Goal: Navigation & Orientation: Find specific page/section

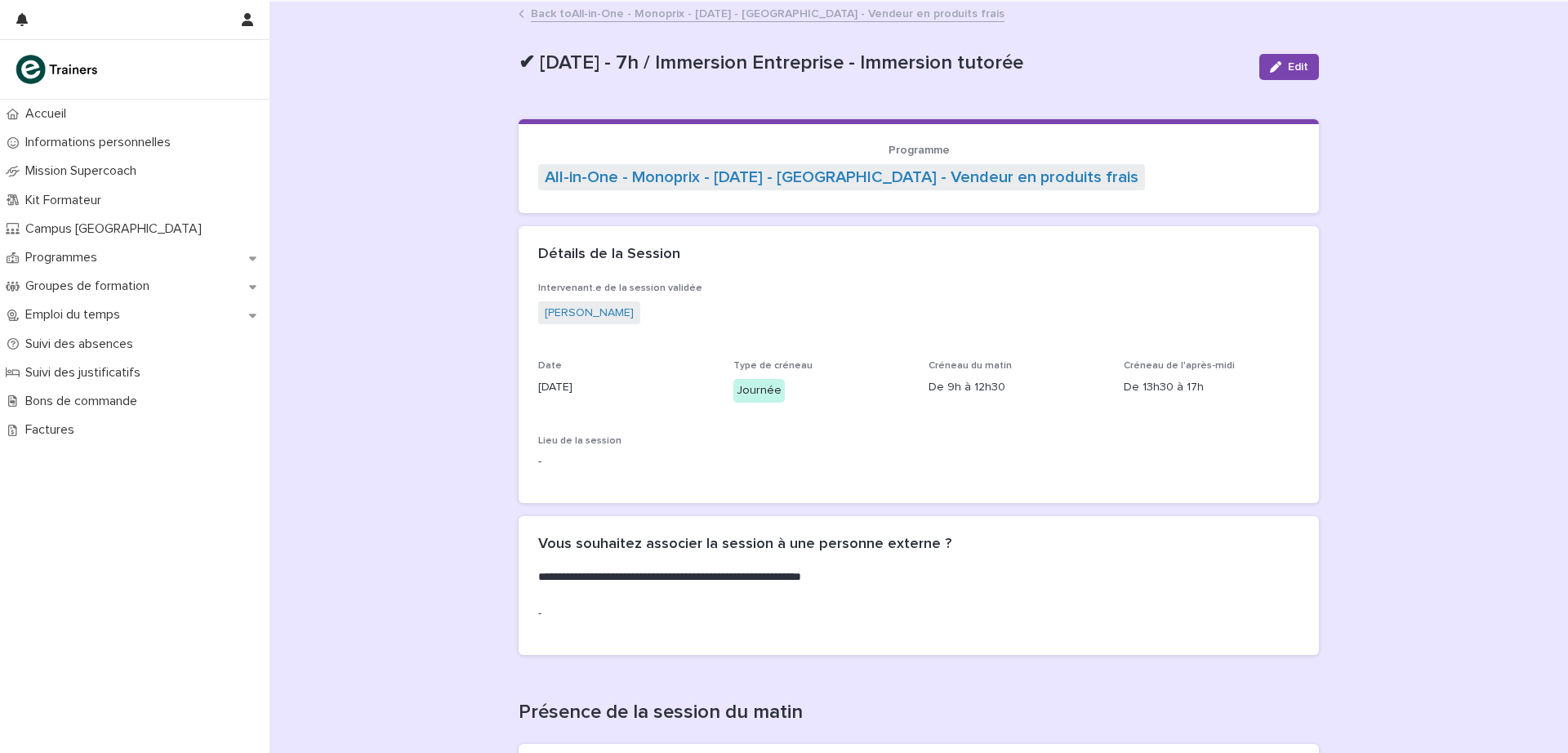
click at [603, 14] on link "Back to All-in-One - Monoprix - [DATE] - [GEOGRAPHIC_DATA] - Vendeur en produit…" at bounding box center [767, 12] width 474 height 19
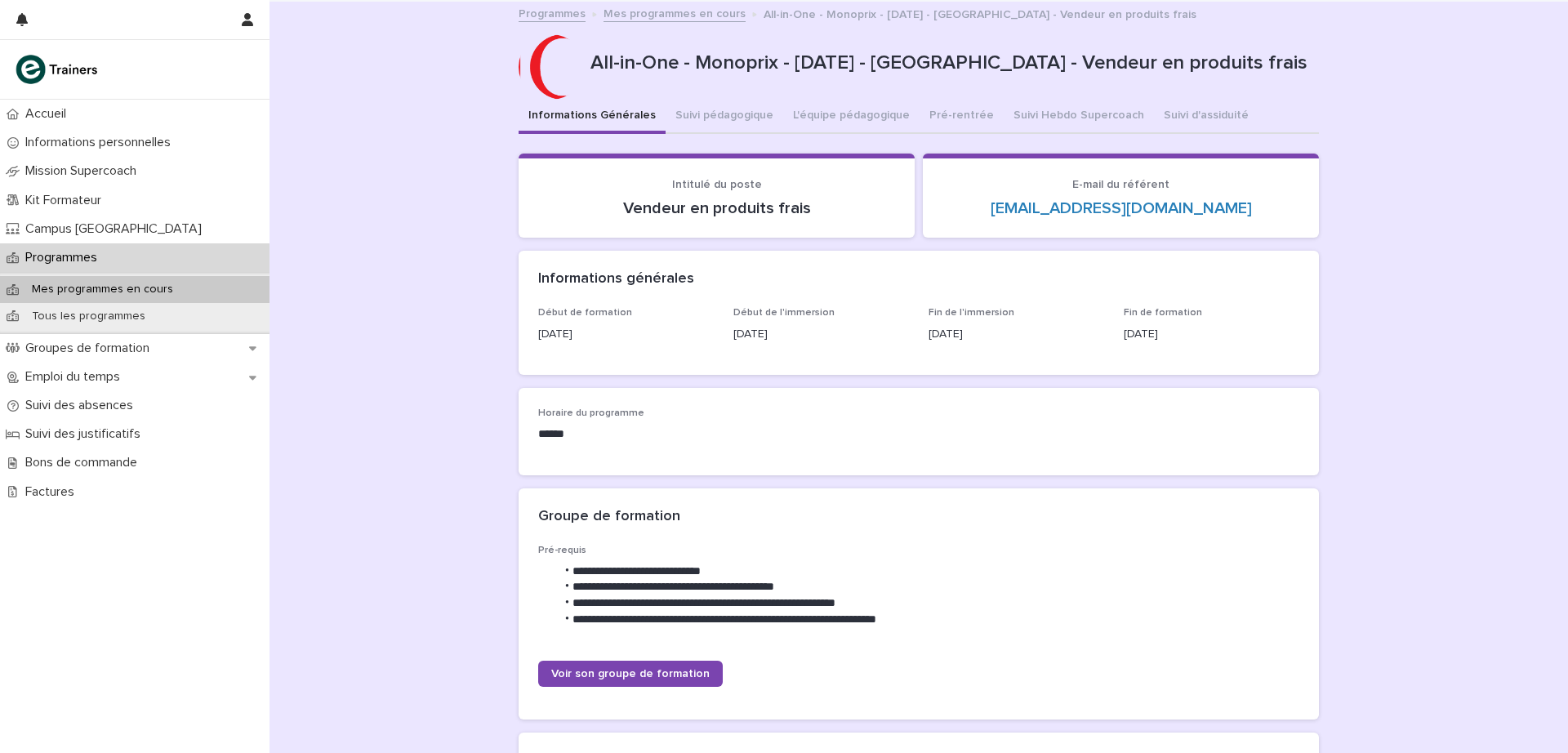
click at [1033, 111] on button "Suivi Hebdo Supercoach" at bounding box center [1079, 117] width 150 height 34
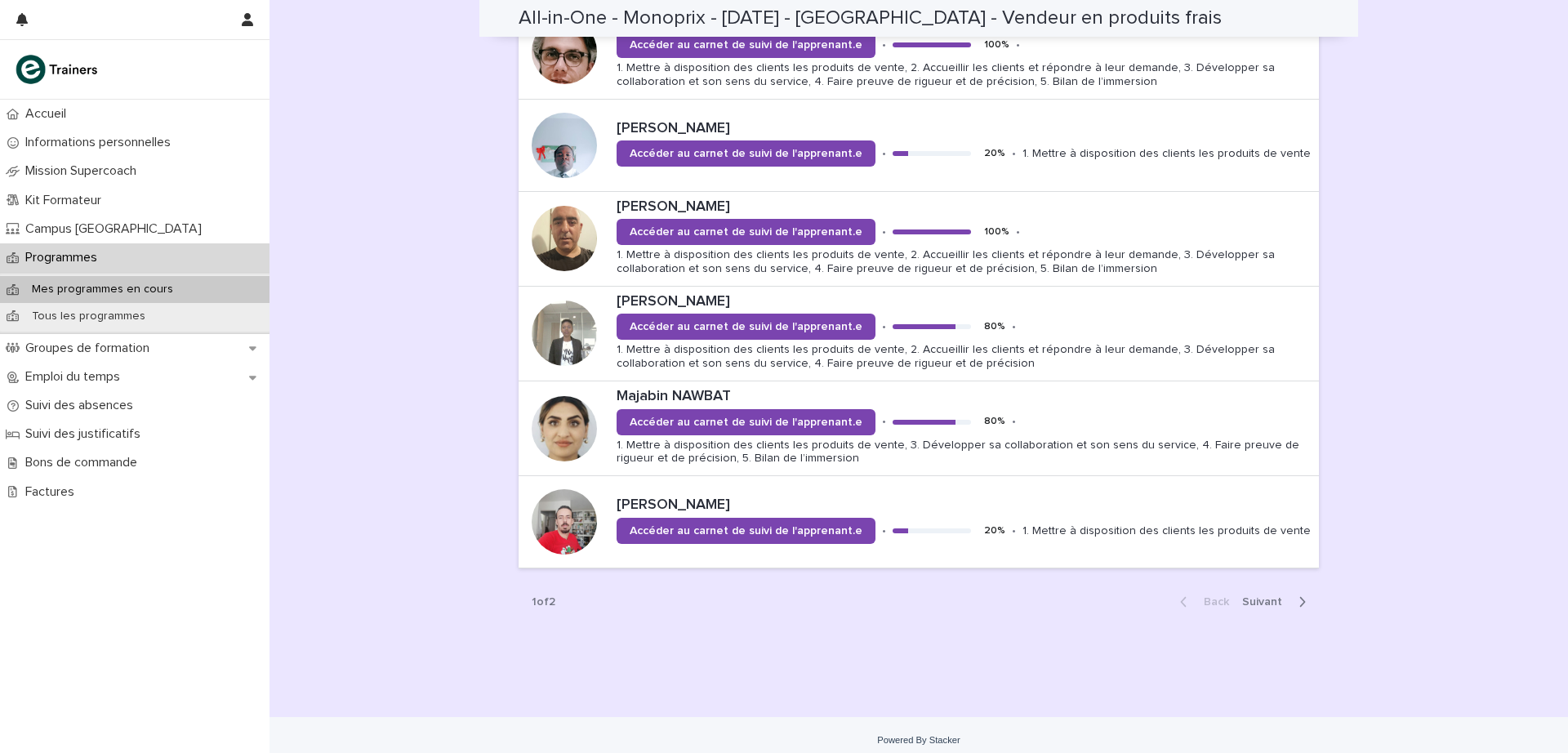
scroll to position [1610, 0]
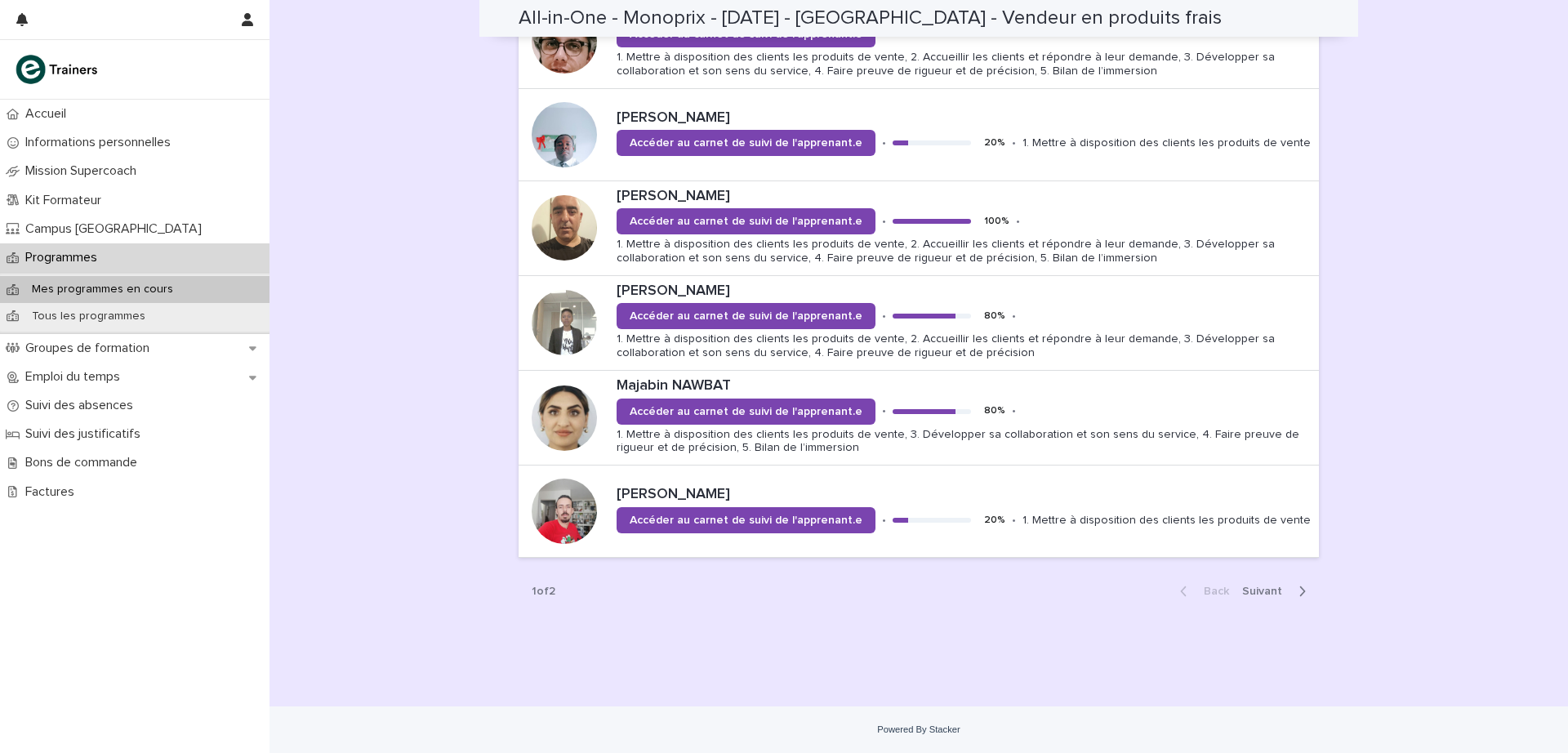
click at [1264, 592] on span "Next" at bounding box center [1267, 592] width 49 height 11
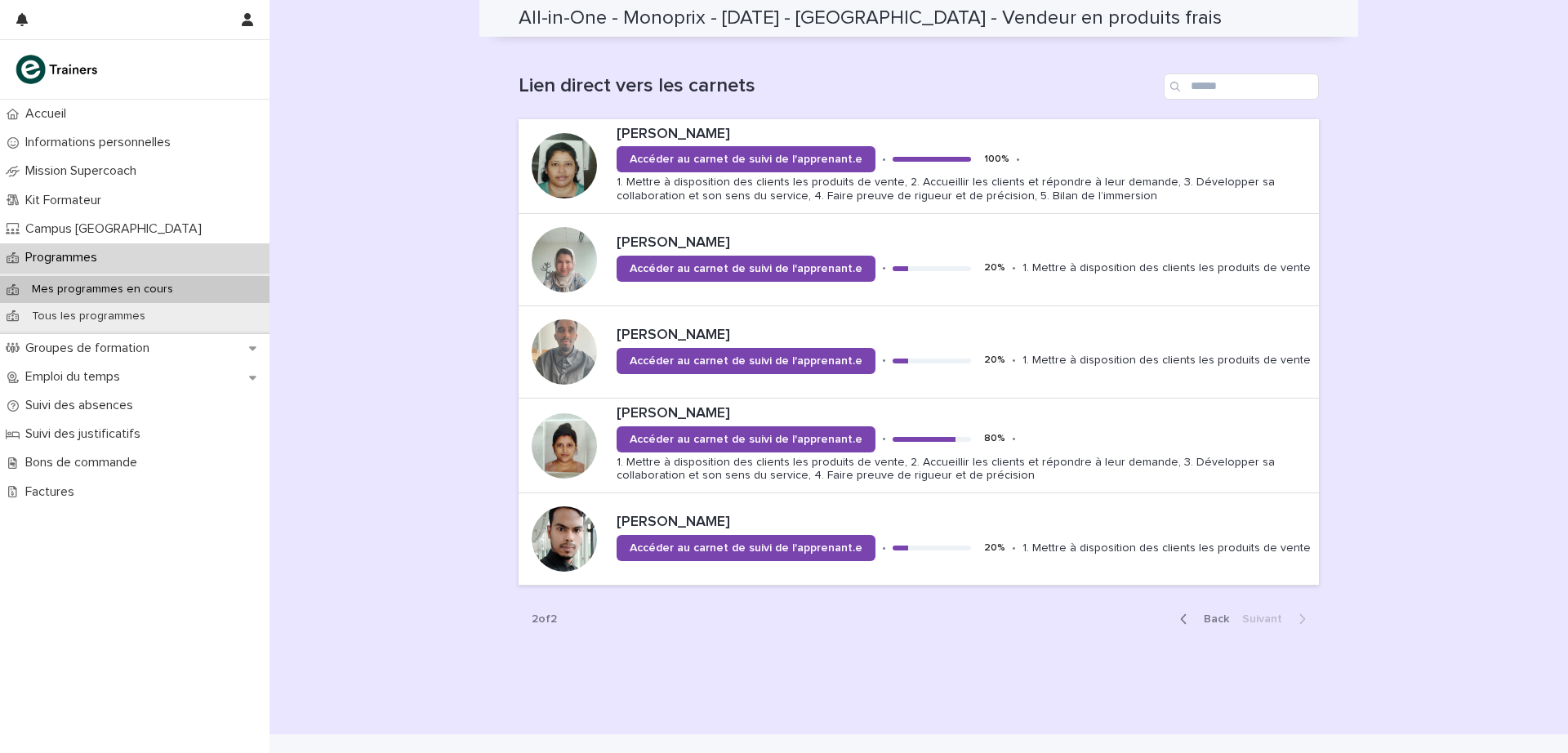
scroll to position [1112, 0]
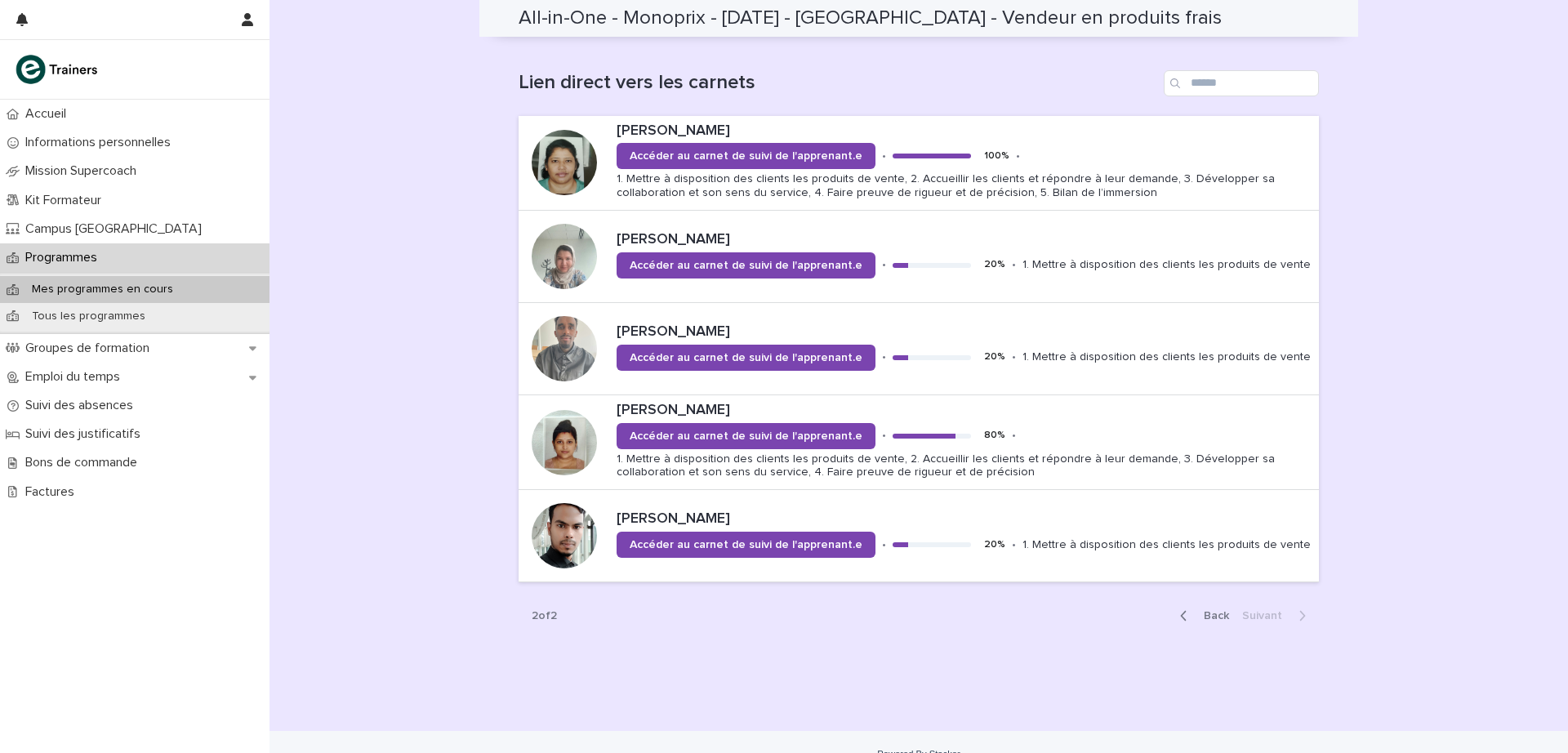
click at [1197, 613] on span "Back" at bounding box center [1211, 615] width 35 height 11
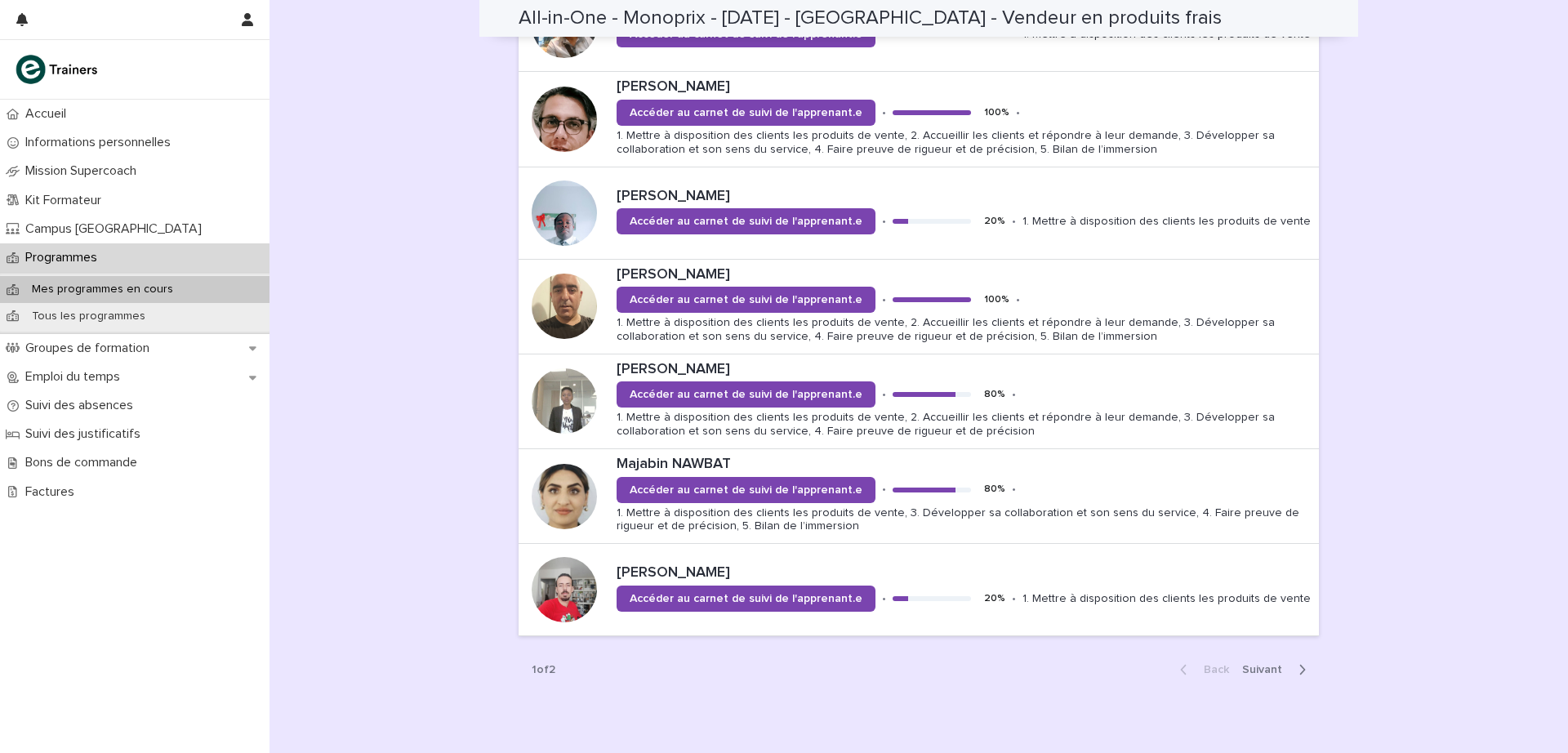
scroll to position [1524, 0]
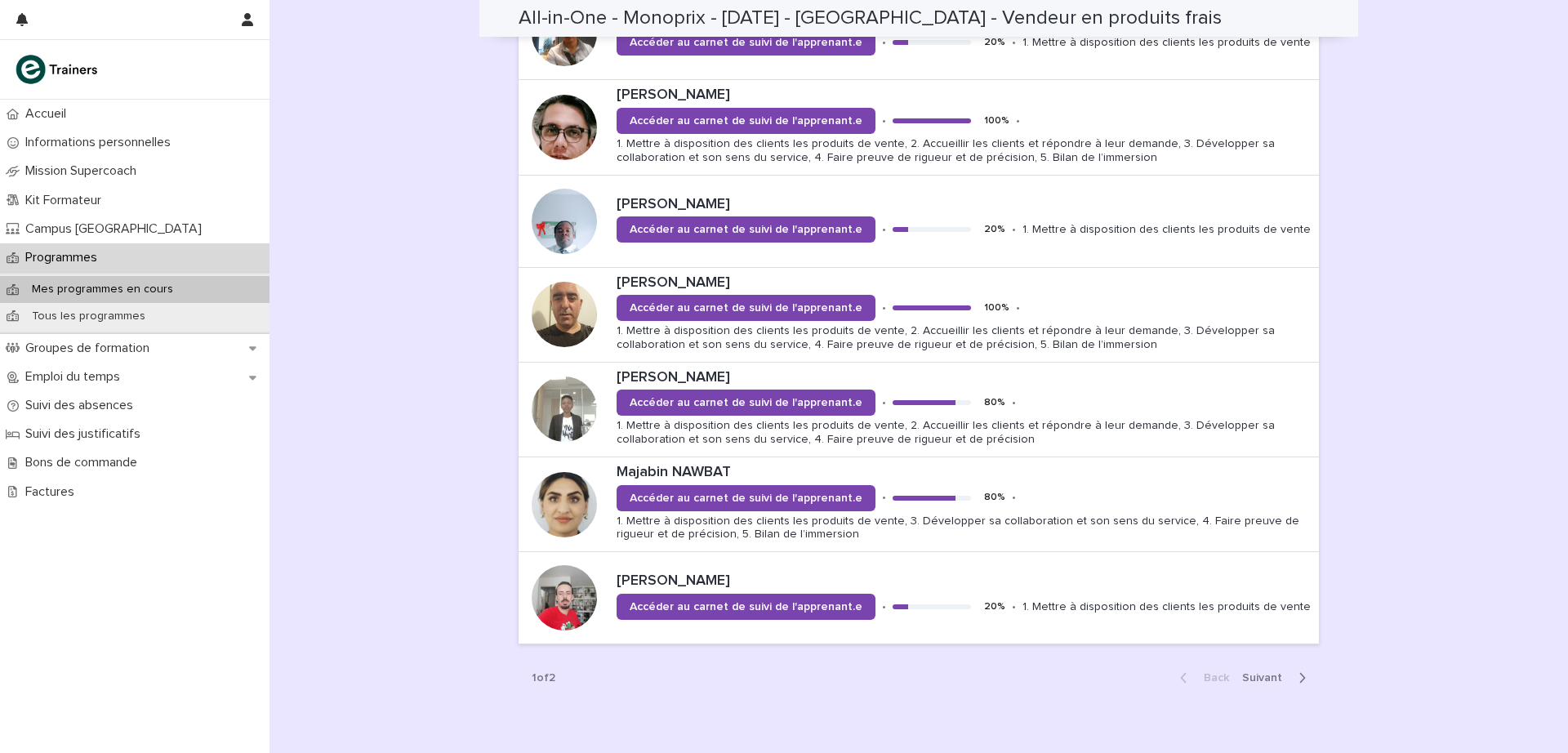
click at [1252, 679] on span "Next" at bounding box center [1267, 678] width 49 height 11
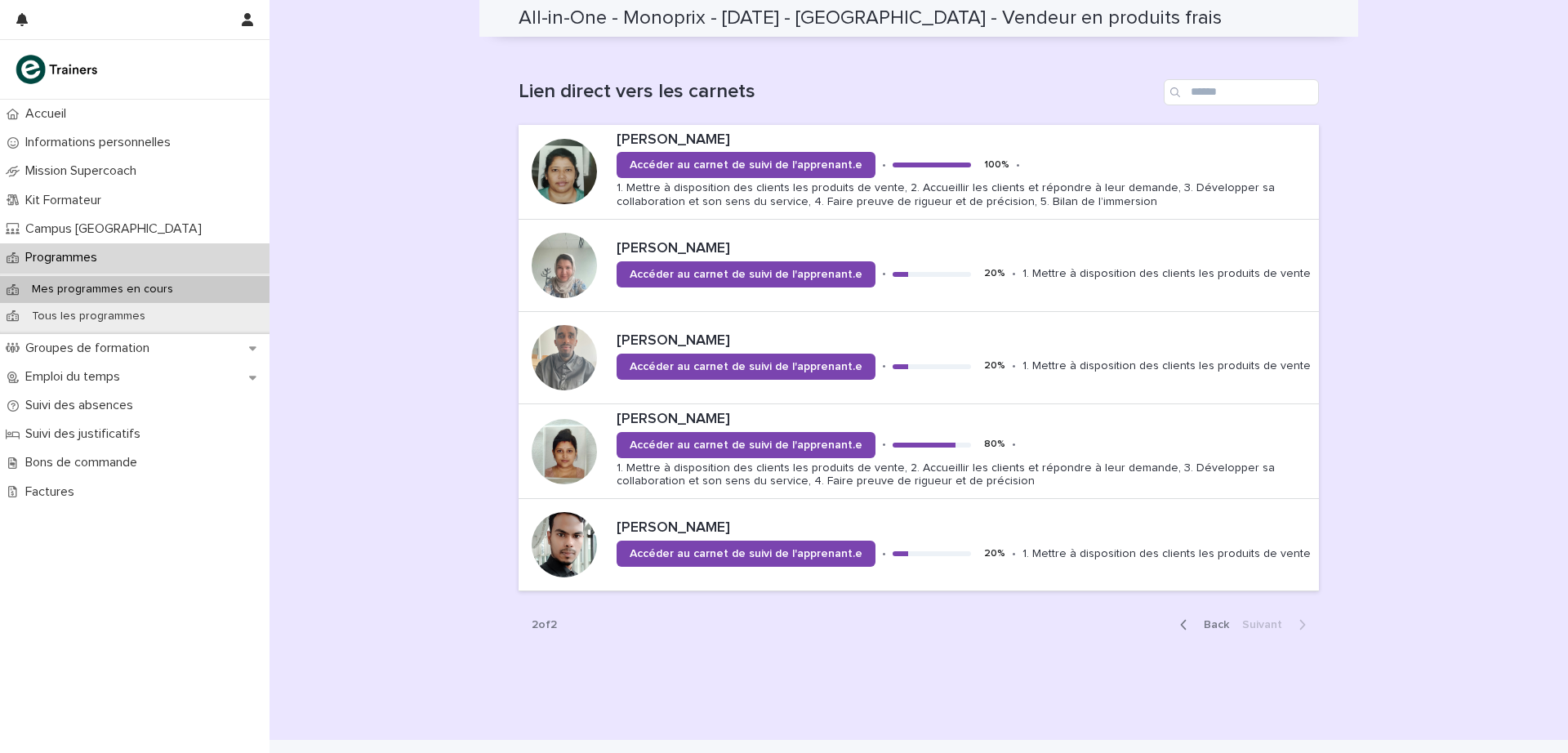
scroll to position [1116, 0]
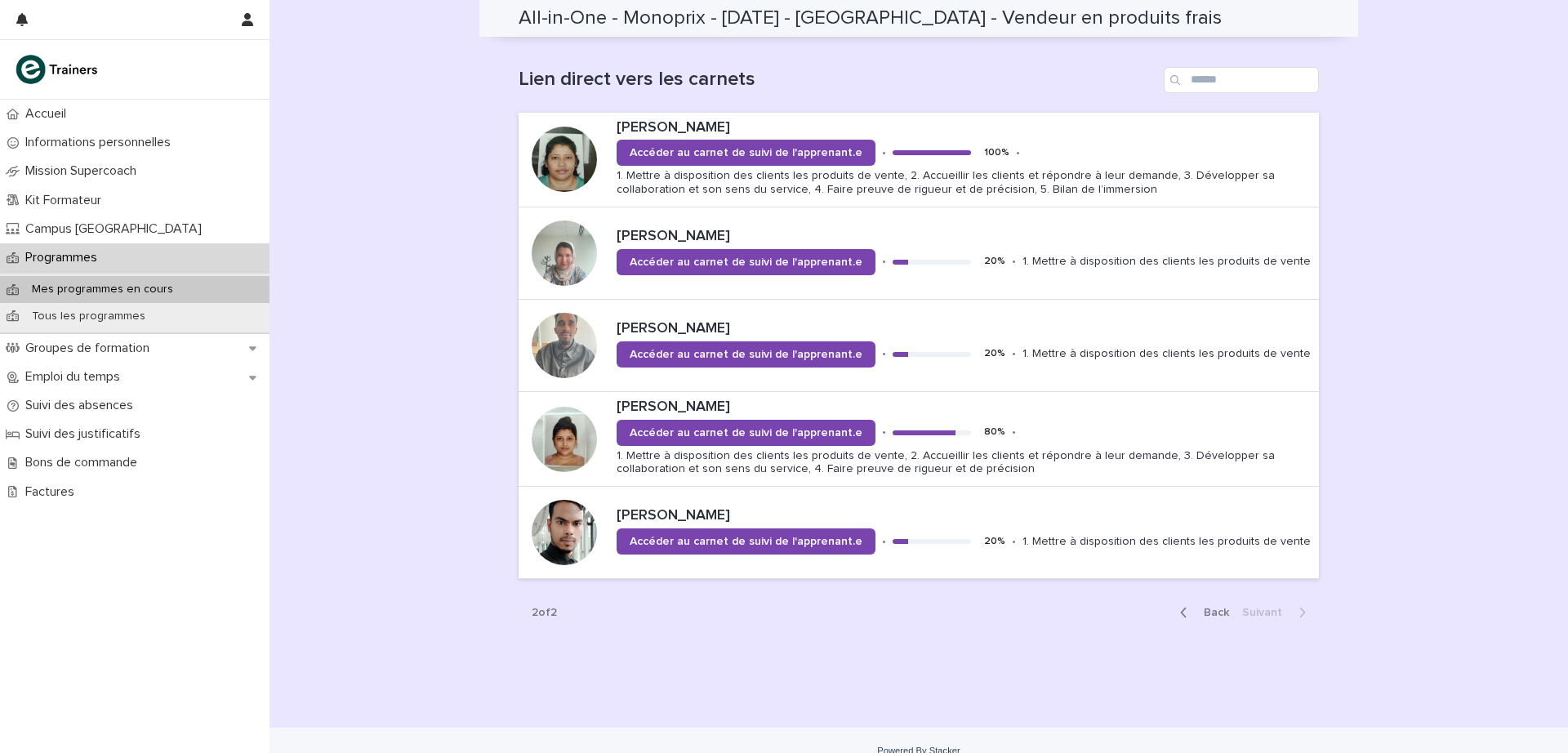
click at [1204, 609] on span "Back" at bounding box center [1211, 612] width 35 height 11
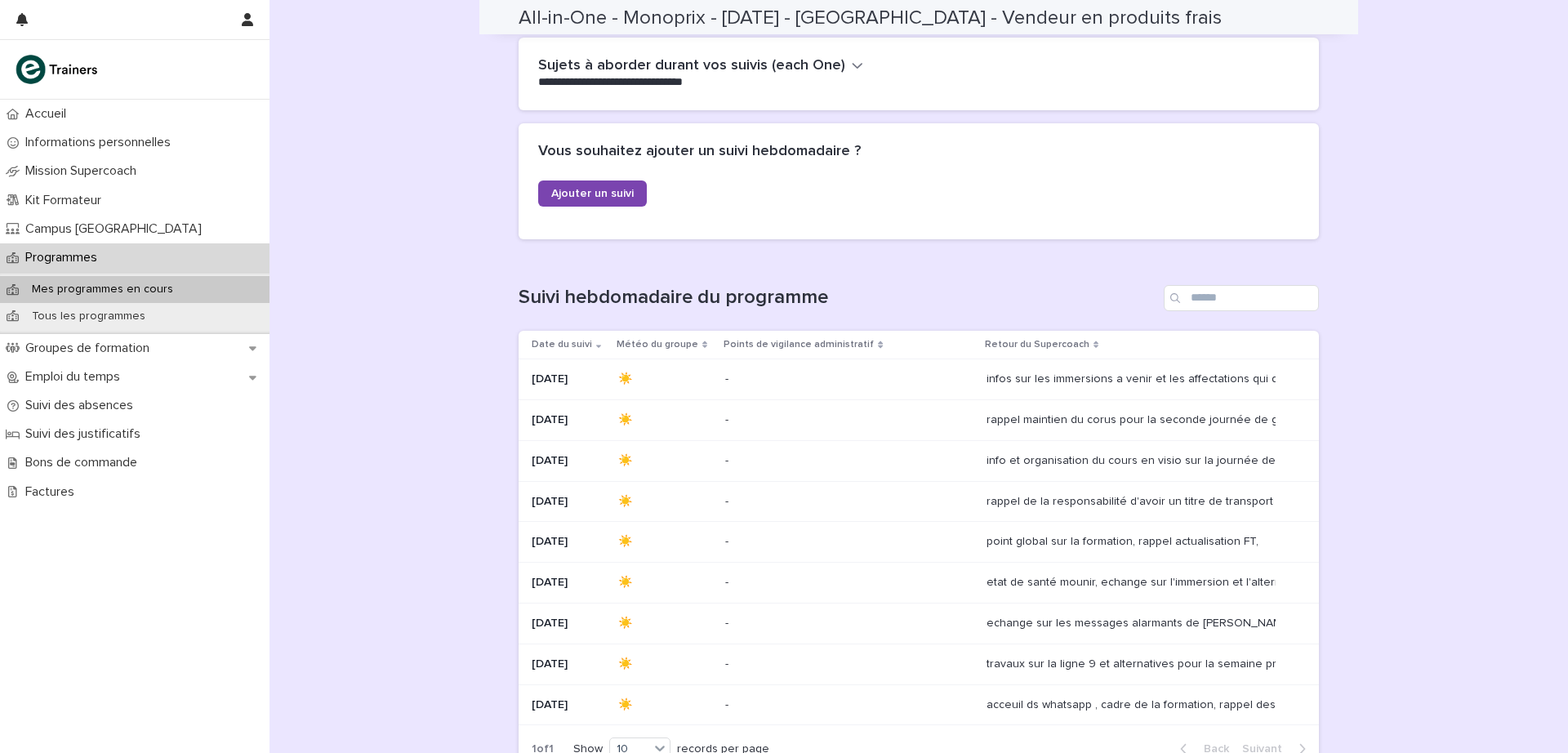
scroll to position [0, 0]
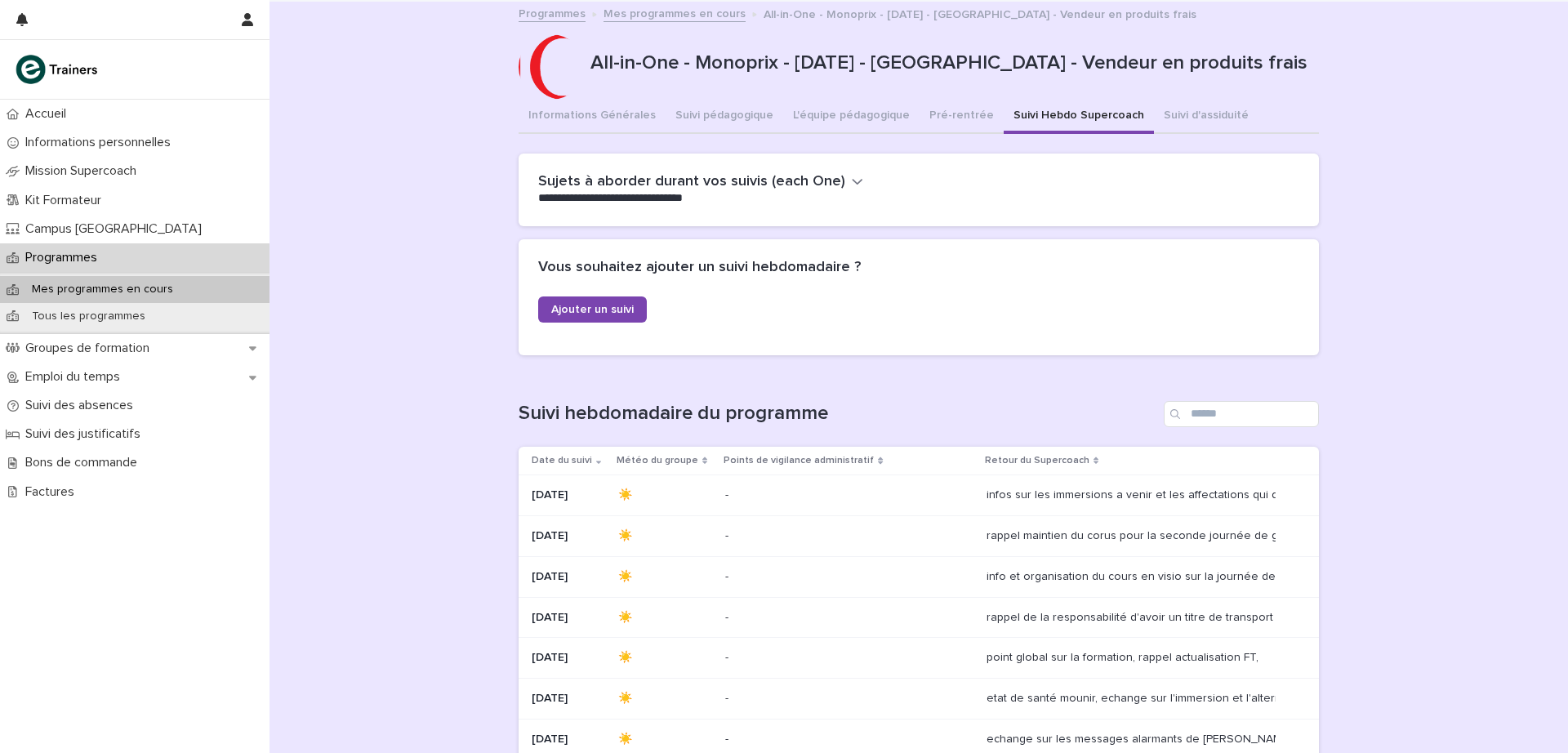
click at [107, 352] on p "Groupes de formation" at bounding box center [90, 348] width 143 height 15
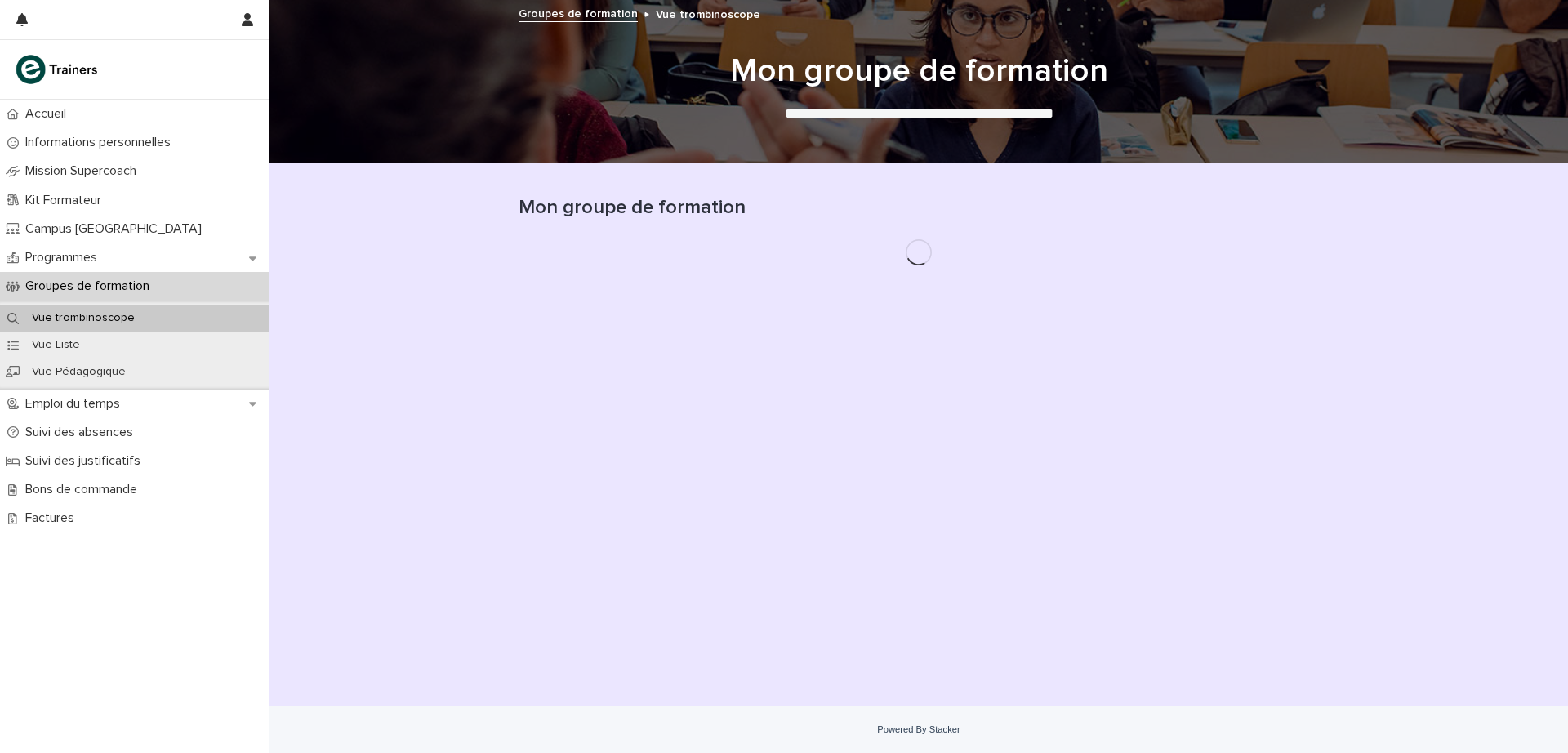
click at [108, 491] on p "Bons de commande" at bounding box center [85, 489] width 131 height 15
